Goal: Information Seeking & Learning: Learn about a topic

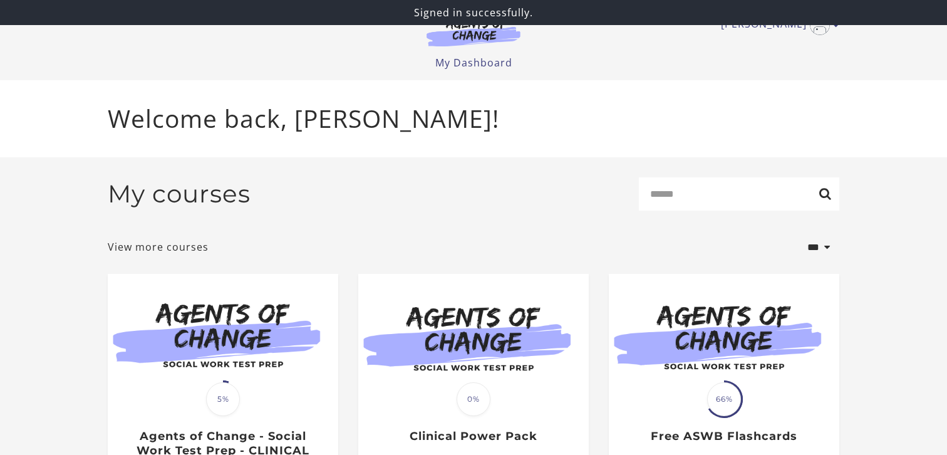
scroll to position [107, 0]
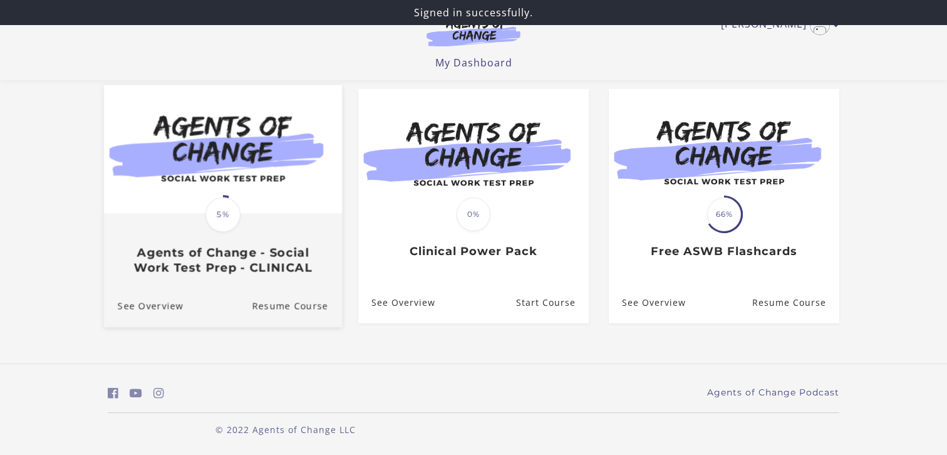
click at [276, 264] on h3 "Agents of Change - Social Work Test Prep - CLINICAL" at bounding box center [223, 260] width 211 height 29
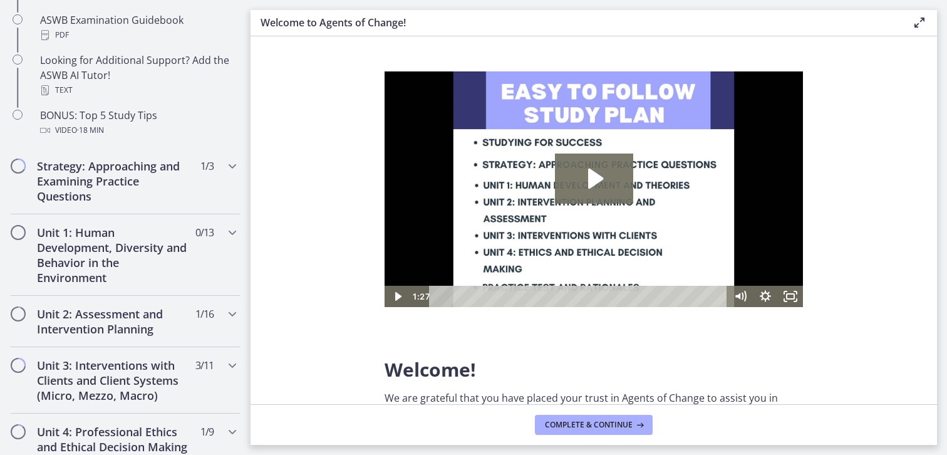
scroll to position [647, 0]
